Goal: Information Seeking & Learning: Learn about a topic

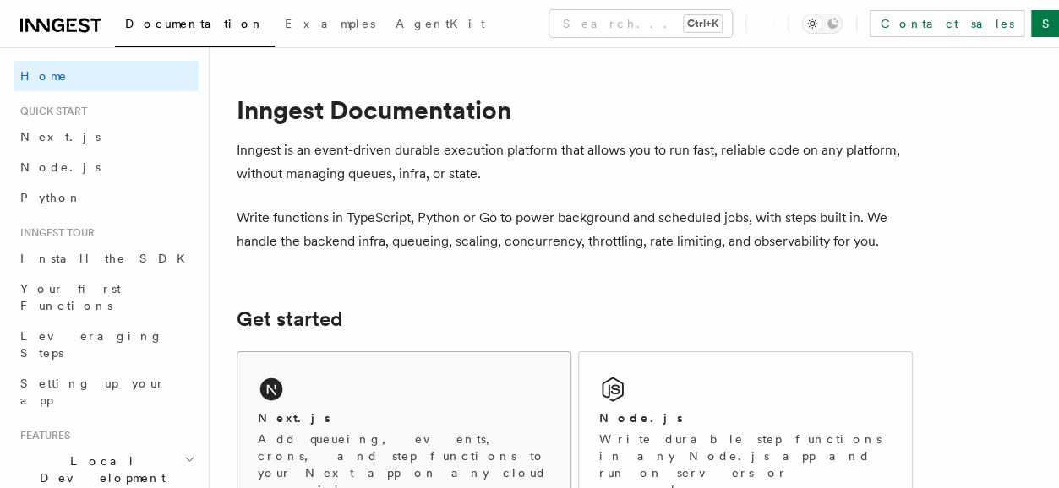
click at [340, 416] on div "Next.js" at bounding box center [404, 419] width 292 height 18
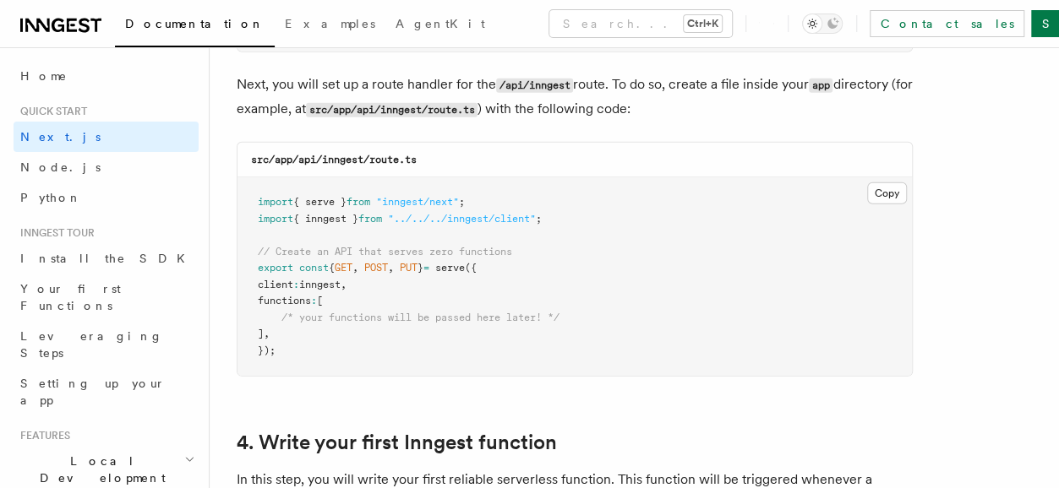
scroll to position [2400, 0]
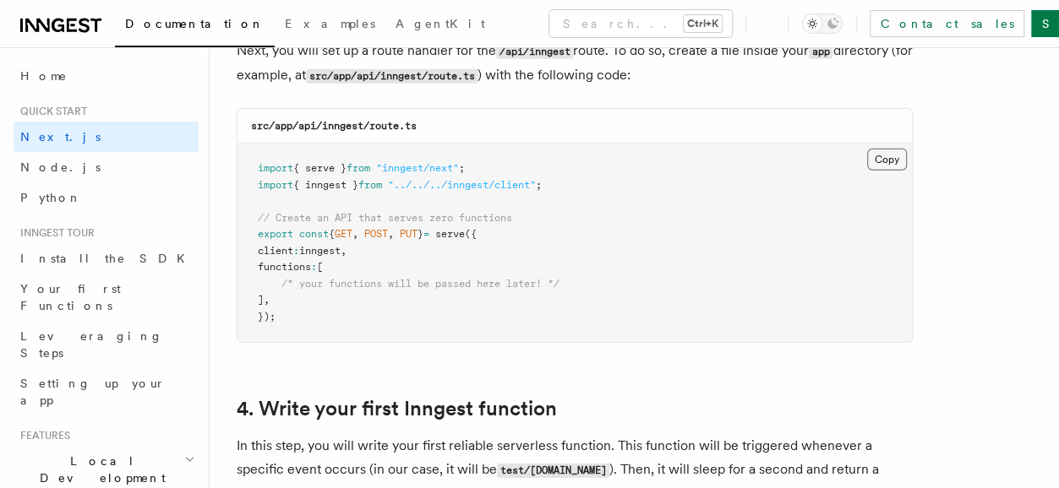
click at [886, 157] on button "Copy Copied" at bounding box center [887, 160] width 40 height 22
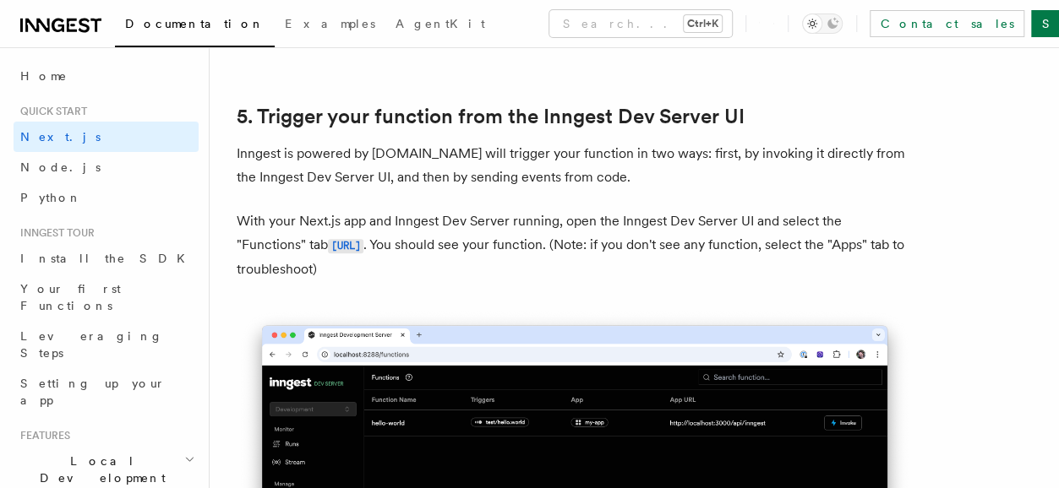
scroll to position [3887, 0]
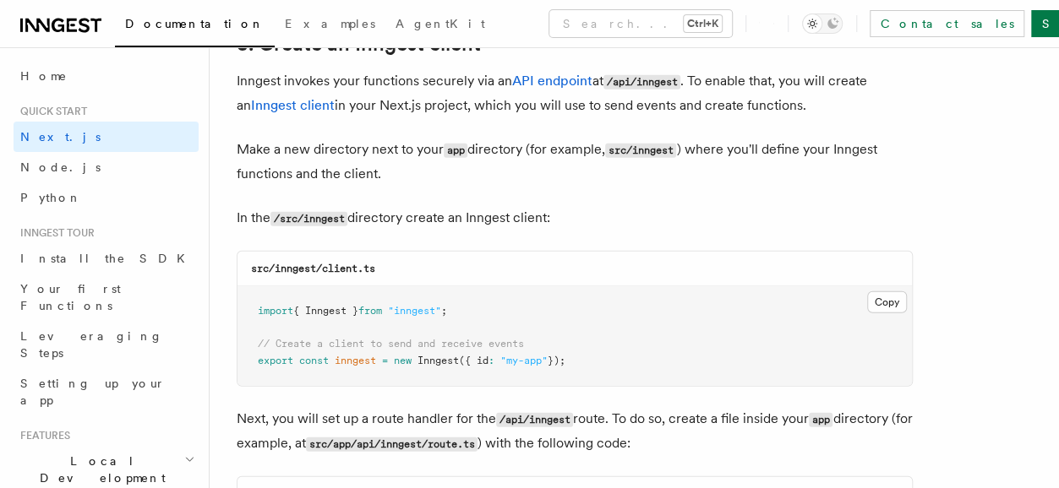
scroll to position [2028, 0]
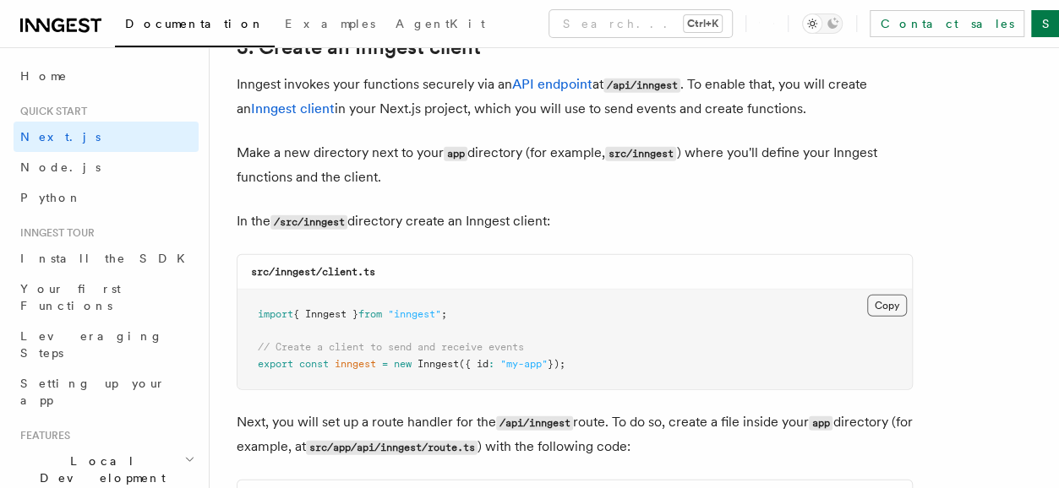
click at [883, 302] on button "Copy Copied" at bounding box center [887, 306] width 40 height 22
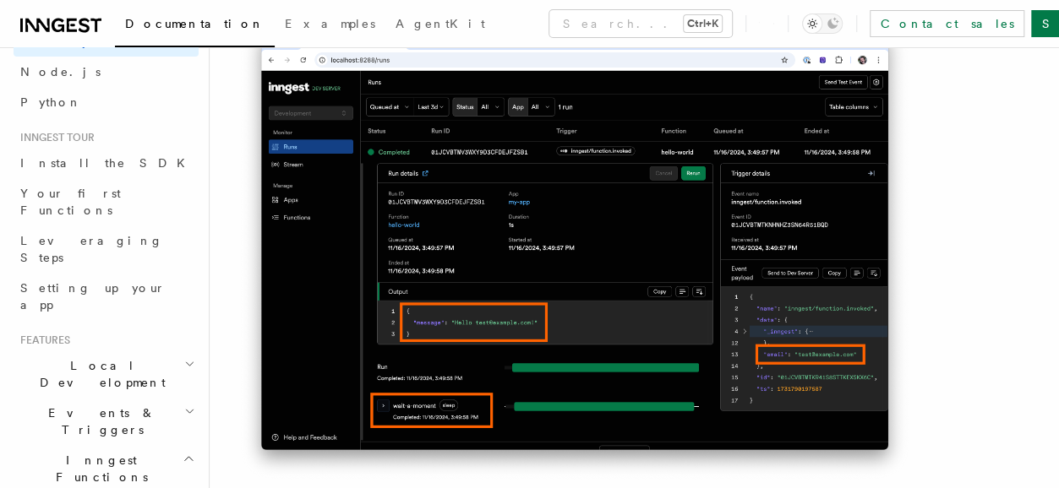
scroll to position [97, 0]
click at [91, 403] on span "Events & Triggers" at bounding box center [99, 420] width 171 height 34
click at [90, 188] on span "Your first Functions" at bounding box center [70, 200] width 101 height 30
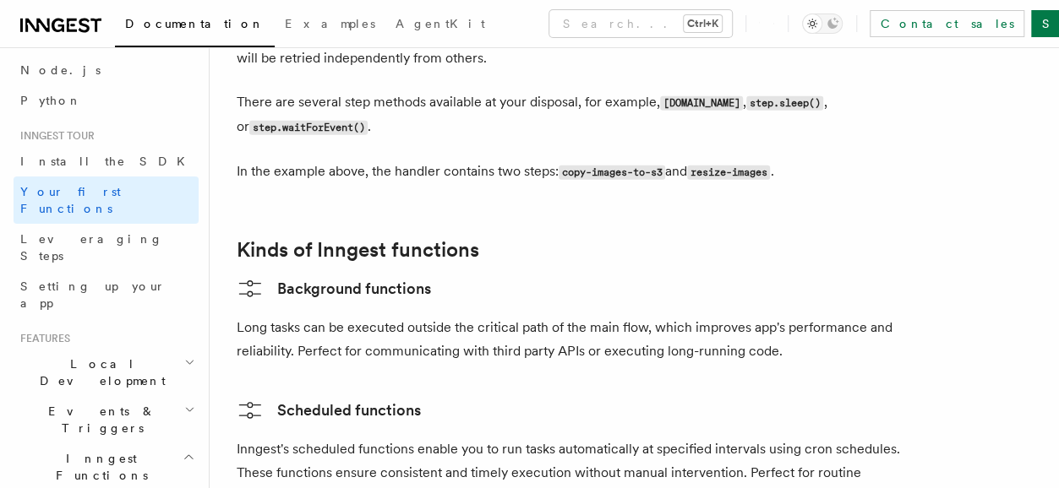
scroll to position [2535, 0]
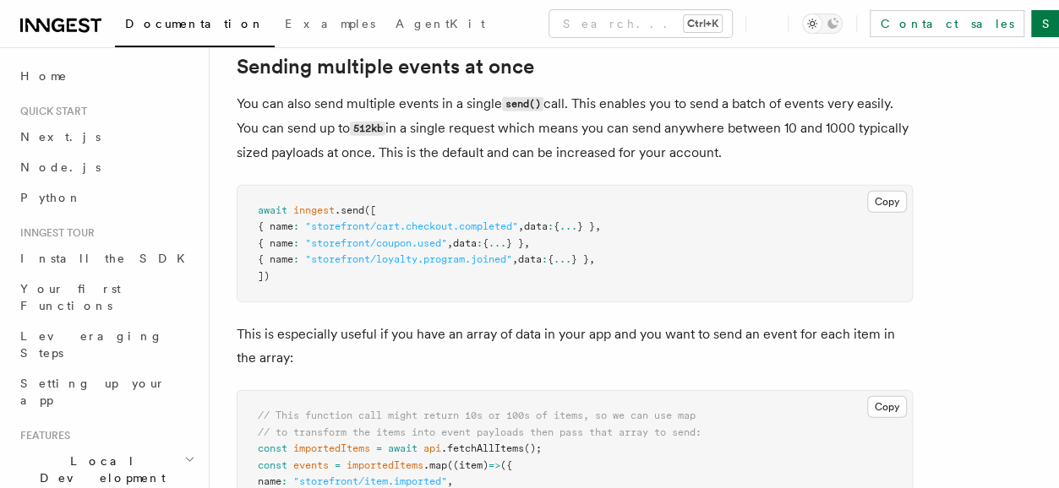
scroll to position [2062, 0]
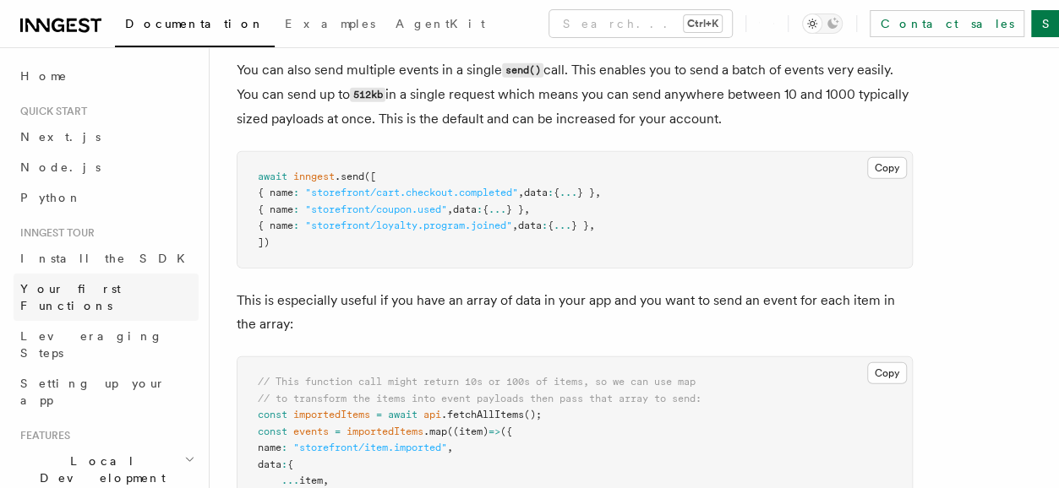
click at [93, 290] on span "Your first Functions" at bounding box center [70, 297] width 101 height 30
